Goal: Navigation & Orientation: Find specific page/section

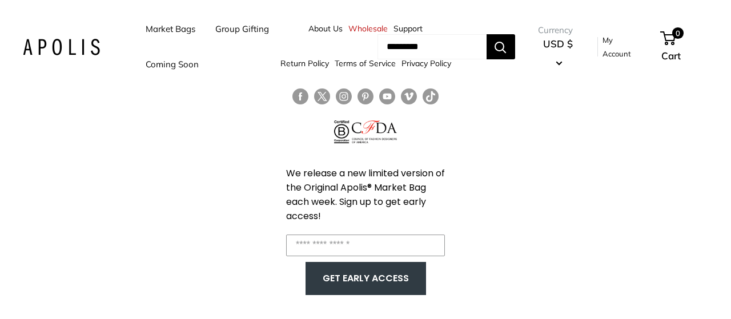
click at [299, 99] on link "Follow us on Facebook" at bounding box center [301, 97] width 16 height 17
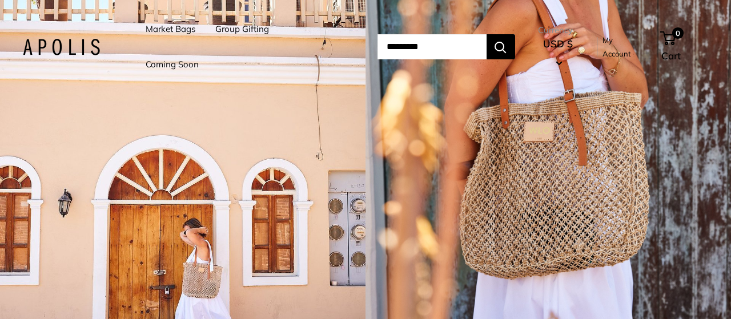
click at [173, 23] on link "Market Bags" at bounding box center [171, 29] width 50 height 16
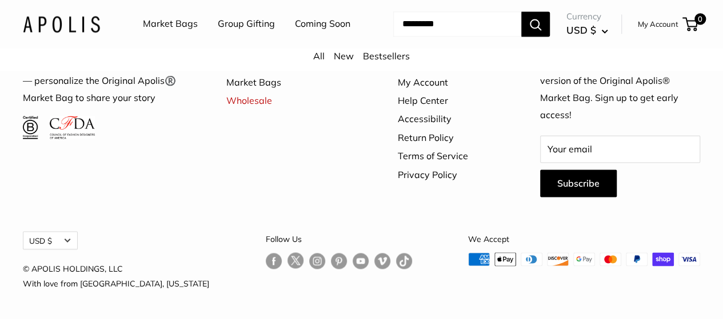
scroll to position [3159, 0]
click at [419, 73] on link "About Us" at bounding box center [449, 63] width 102 height 18
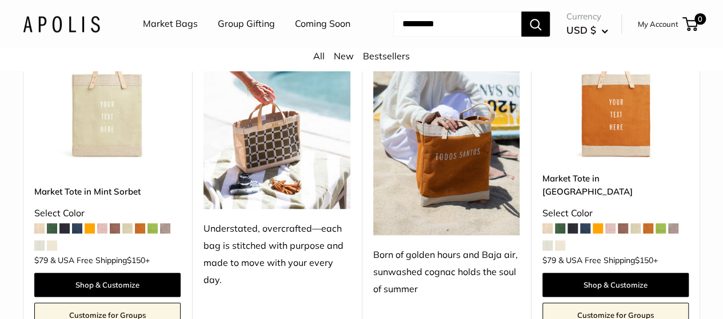
scroll to position [2346, 0]
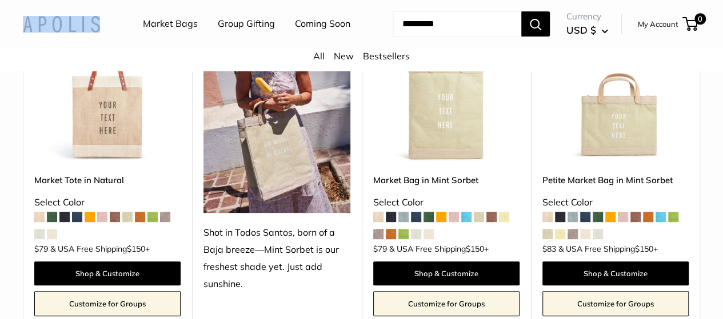
drag, startPoint x: 106, startPoint y: 43, endPoint x: 23, endPoint y: 32, distance: 83.6
click at [23, 32] on div "Market Bags Group Gifting Coming Soon Need help? Text Us: 20919 [EMAIL_ADDRESS]…" at bounding box center [361, 24] width 677 height 37
copy style
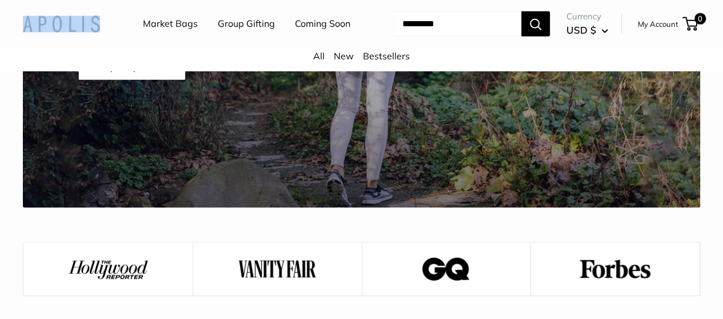
scroll to position [1369, 0]
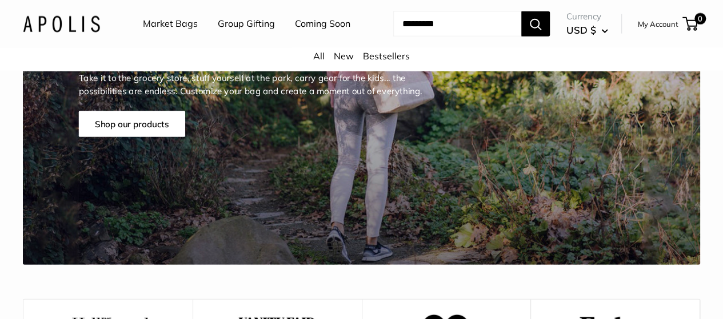
click at [265, 42] on ul "Market Bags Group Gifting Coming Soon" at bounding box center [256, 24] width 227 height 37
